Goal: Task Accomplishment & Management: Manage account settings

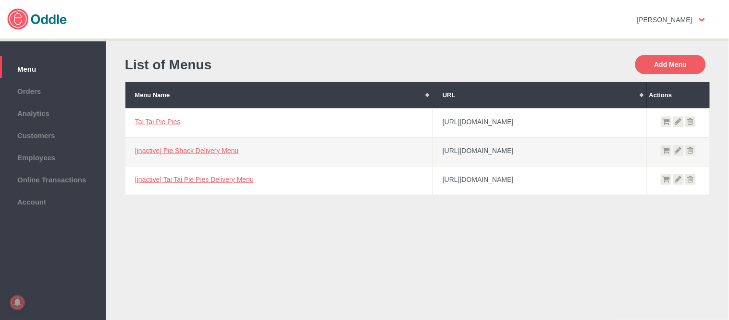
click at [159, 118] on link "Tai Tai Pie Pies" at bounding box center [158, 122] width 46 height 8
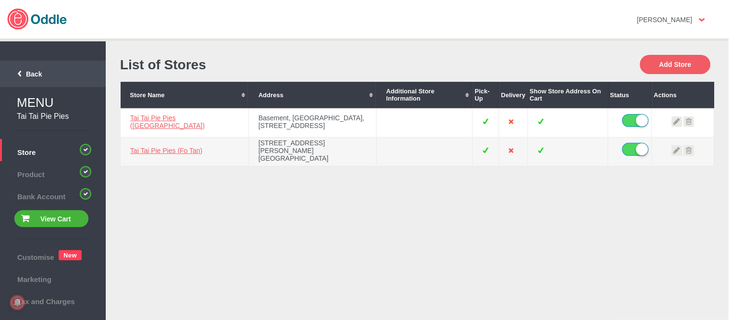
click at [26, 71] on span "Back" at bounding box center [22, 74] width 38 height 8
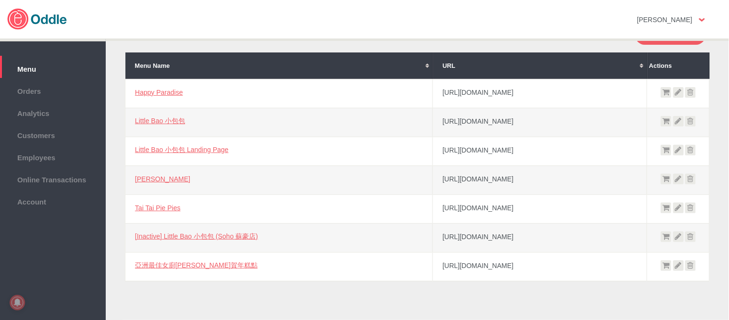
scroll to position [58, 0]
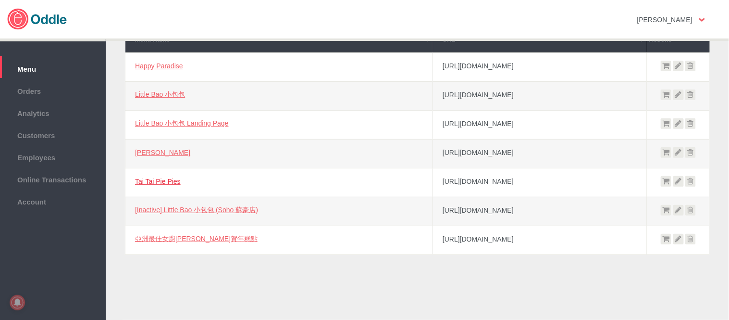
click at [161, 177] on link "Tai Tai Pie Pies" at bounding box center [158, 181] width 46 height 8
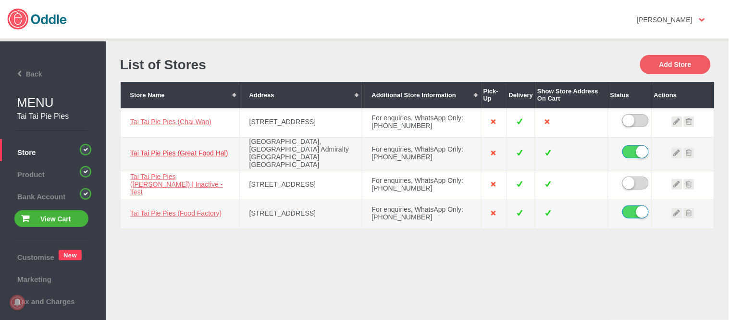
click at [144, 149] on link "Tai Tai Pie Pies (Great Food Hal)" at bounding box center [179, 153] width 98 height 8
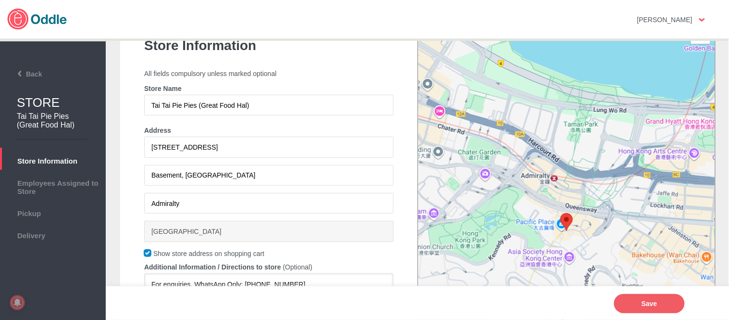
scroll to position [107, 0]
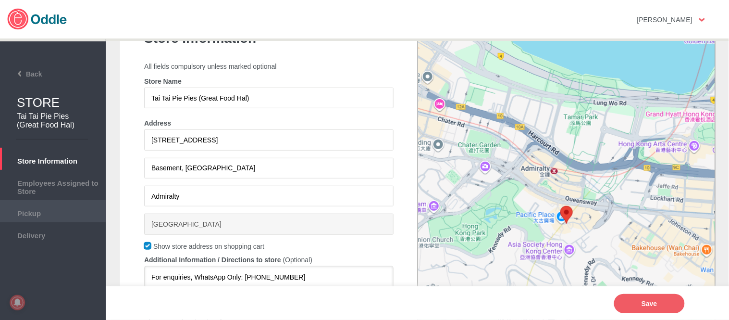
click at [59, 213] on span "Pickup" at bounding box center [53, 212] width 96 height 11
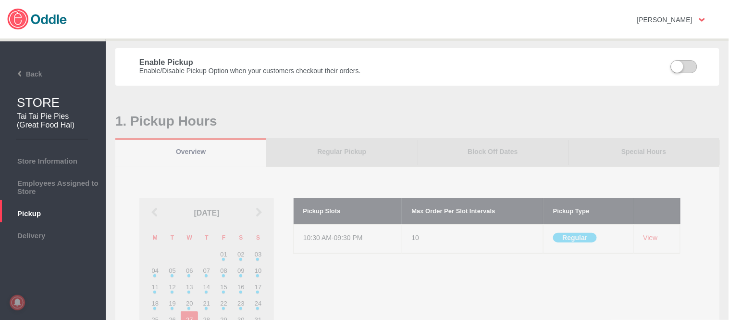
click at [58, 246] on div "Back STORE Tai Tai Pie Pies (Great Food Hal) Store Information Employees Assign…" at bounding box center [53, 180] width 106 height 283
click at [58, 237] on span "Delivery" at bounding box center [53, 234] width 96 height 11
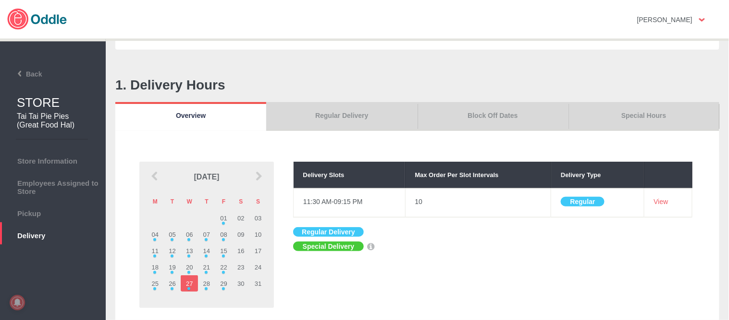
scroll to position [53, 0]
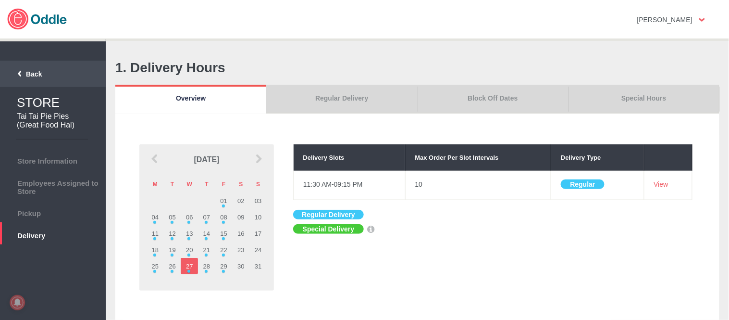
click at [28, 74] on span "Back" at bounding box center [22, 74] width 38 height 8
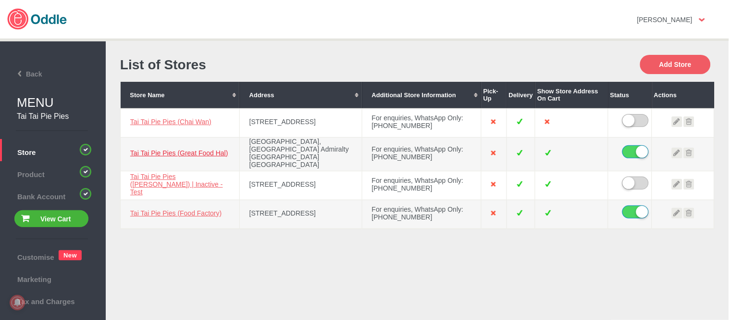
click at [143, 149] on link "Tai Tai Pie Pies (Great Food Hal)" at bounding box center [179, 153] width 98 height 8
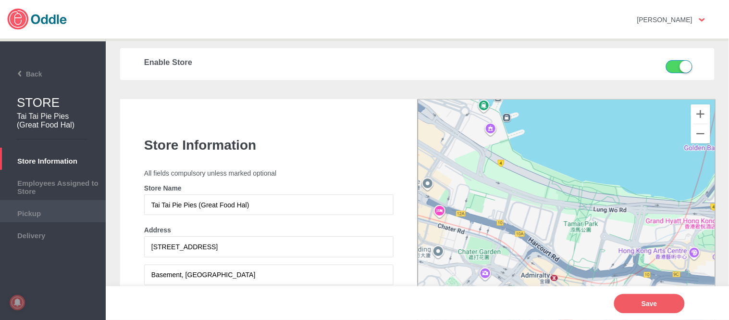
click at [37, 210] on span "Pickup" at bounding box center [53, 212] width 96 height 11
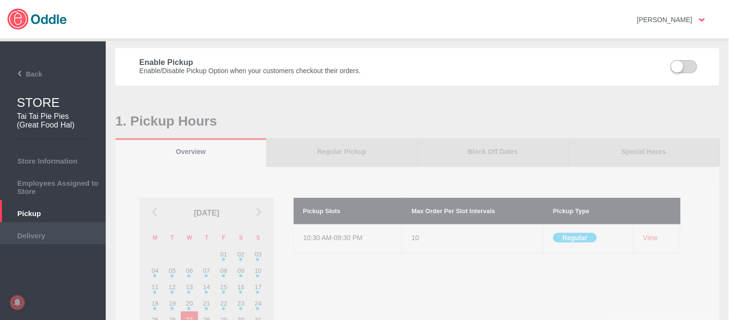
click at [64, 234] on span "Delivery" at bounding box center [53, 234] width 96 height 11
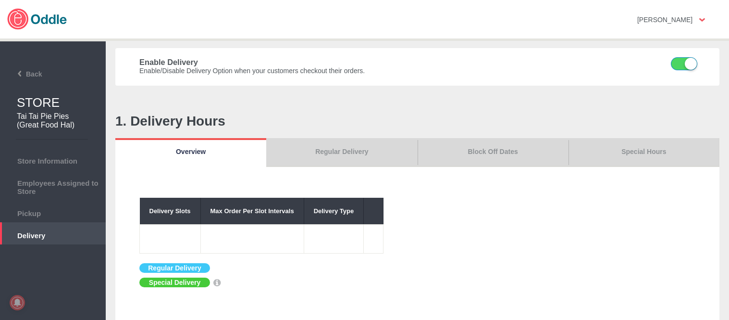
click at [679, 64] on label at bounding box center [678, 65] width 24 height 14
click at [0, 0] on input "checkbox" at bounding box center [0, 0] width 0 height 0
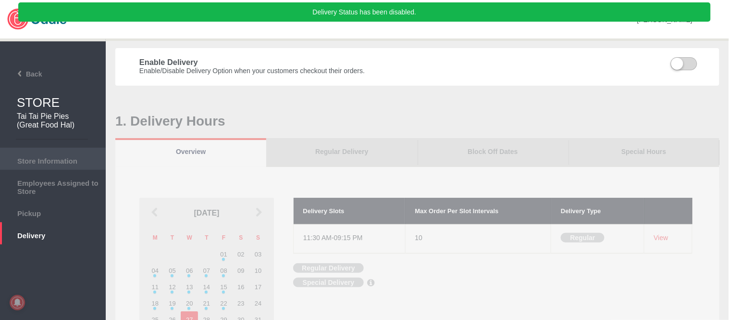
click at [51, 161] on span "Store Information" at bounding box center [53, 159] width 96 height 11
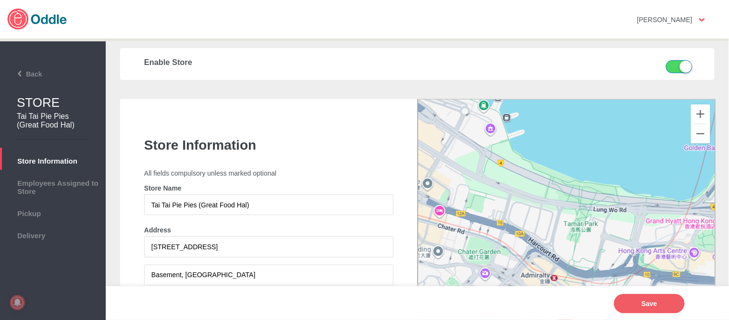
click at [669, 62] on label at bounding box center [674, 68] width 24 height 14
click at [0, 0] on input "checkbox" at bounding box center [0, 0] width 0 height 0
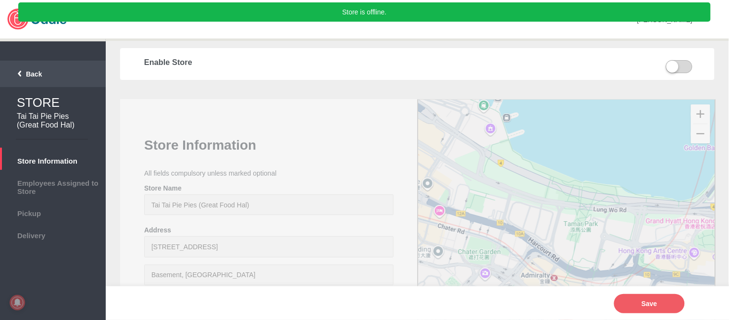
click at [34, 74] on span "Back" at bounding box center [22, 74] width 38 height 8
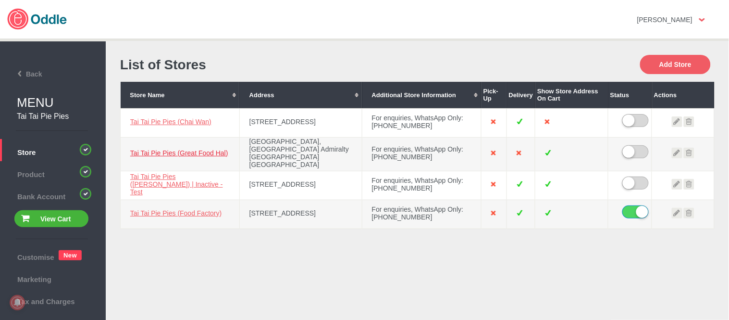
click at [168, 149] on link "Tai Tai Pie Pies (Great Food Hal)" at bounding box center [179, 153] width 98 height 8
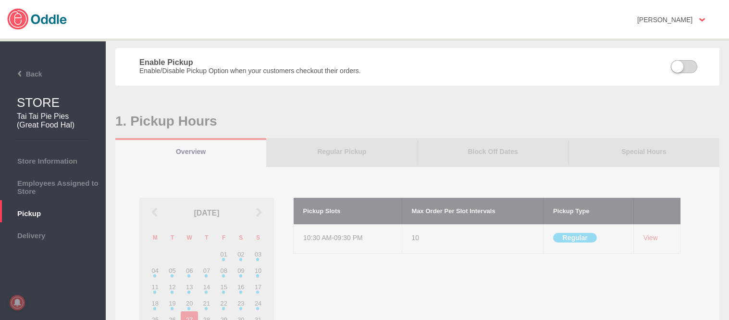
click at [47, 229] on span "Delivery" at bounding box center [53, 234] width 96 height 11
